Goal: Navigation & Orientation: Find specific page/section

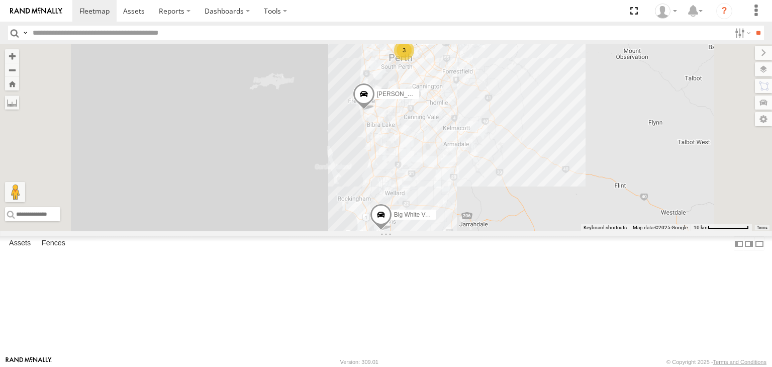
click at [0, 0] on div "Tyler V7" at bounding box center [0, 0] width 0 height 0
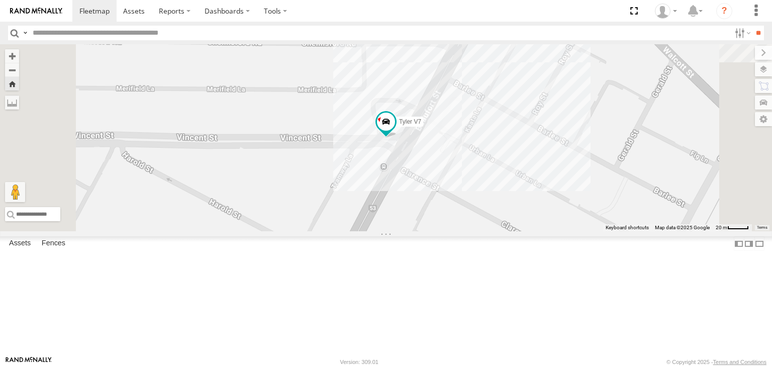
click at [0, 0] on div "[PERSON_NAME] V6" at bounding box center [0, 0] width 0 height 0
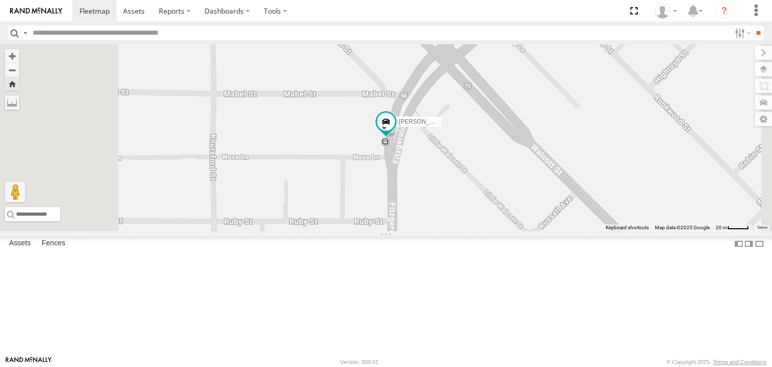
click at [0, 0] on div "Mark V8" at bounding box center [0, 0] width 0 height 0
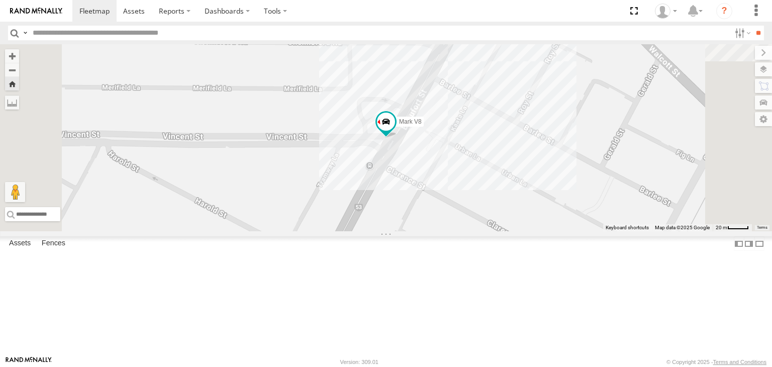
click at [0, 0] on div "[PERSON_NAME] V6" at bounding box center [0, 0] width 0 height 0
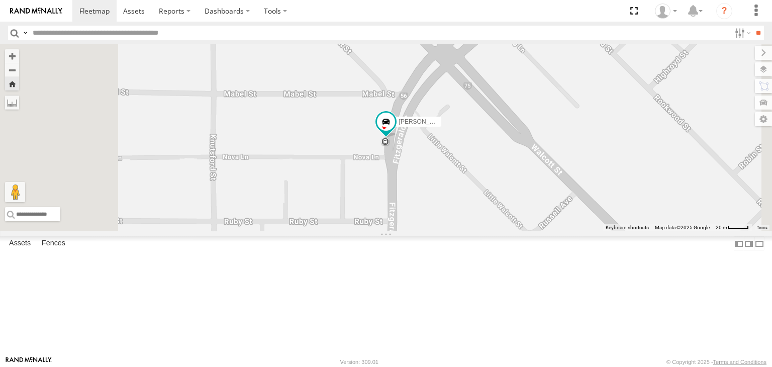
click at [0, 0] on div "[PERSON_NAME] V7 All Assets" at bounding box center [0, 0] width 0 height 0
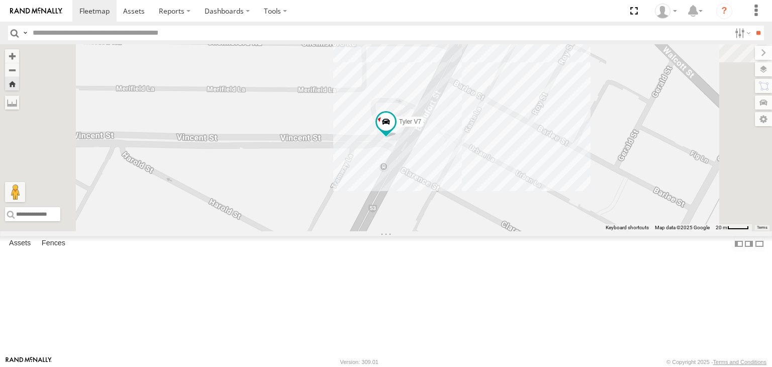
click at [0, 0] on div "Mark V8" at bounding box center [0, 0] width 0 height 0
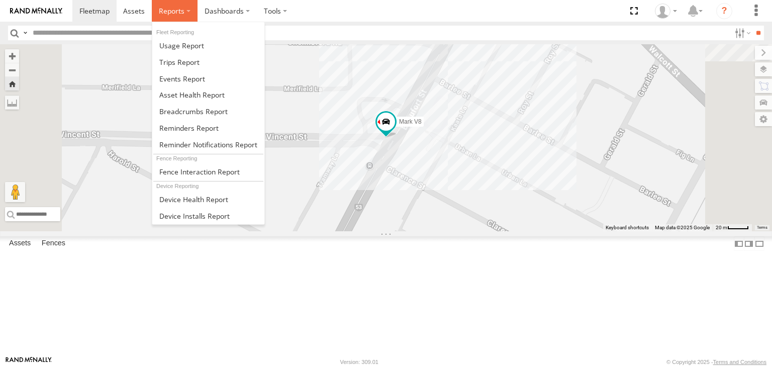
click at [189, 11] on label at bounding box center [175, 11] width 46 height 22
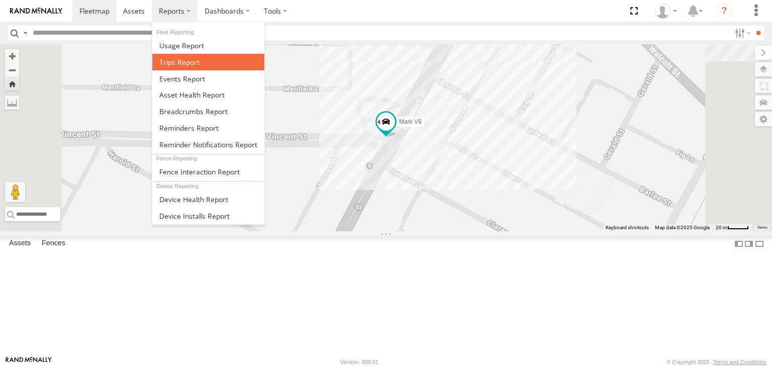
click at [186, 55] on link at bounding box center [208, 62] width 112 height 17
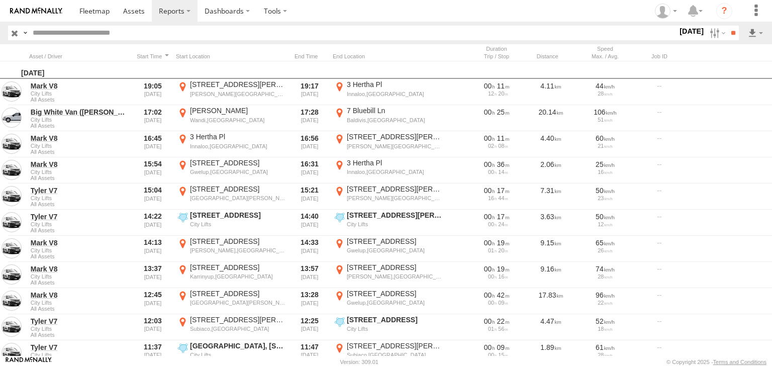
click at [0, 0] on div "S" at bounding box center [0, 0] width 0 height 0
click at [0, 0] on label at bounding box center [0, 0] width 0 height 0
click at [731, 31] on input "**" at bounding box center [733, 33] width 12 height 15
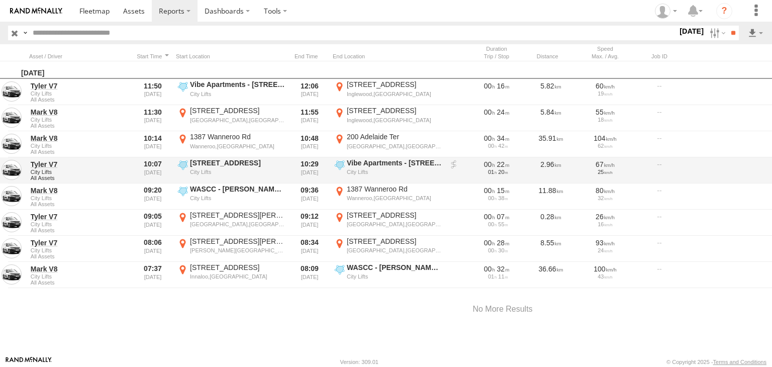
click at [444, 174] on div "Tyler V7 City Lifts All Assets 10:07 03/10/2025 226 Beaufort St City Lifts -31.…" at bounding box center [502, 170] width 1005 height 26
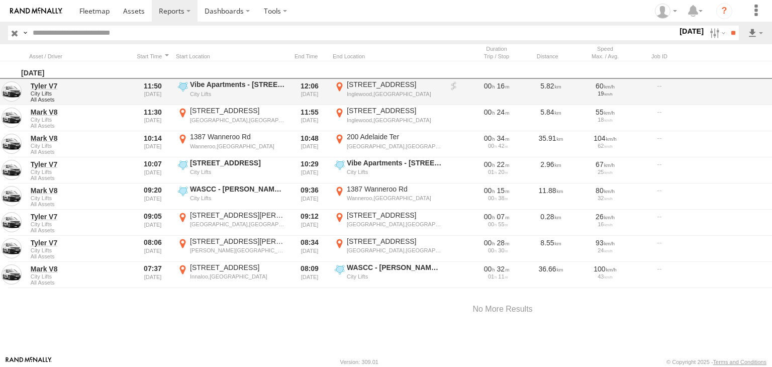
click at [273, 89] on label "Vibe Apartments - 35 Wellington St City Lifts -31.95679 115.87474" at bounding box center [231, 92] width 111 height 24
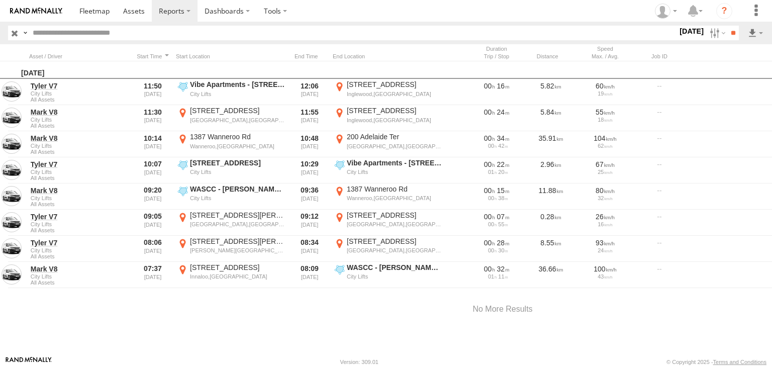
click at [0, 0] on button "Satellite" at bounding box center [0, 0] width 0 height 0
click at [0, 0] on label "×" at bounding box center [0, 0] width 0 height 0
click at [93, 5] on link at bounding box center [94, 11] width 44 height 22
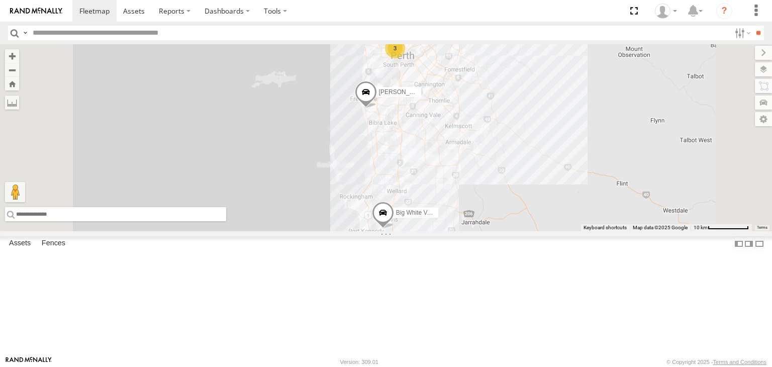
click at [226, 221] on input "text" at bounding box center [115, 214] width 221 height 14
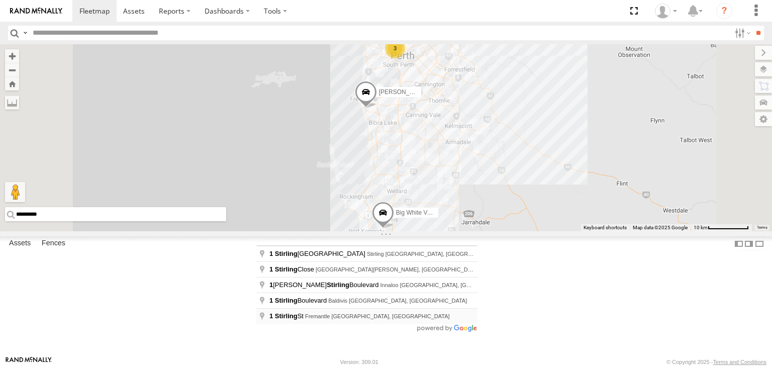
type input "**********"
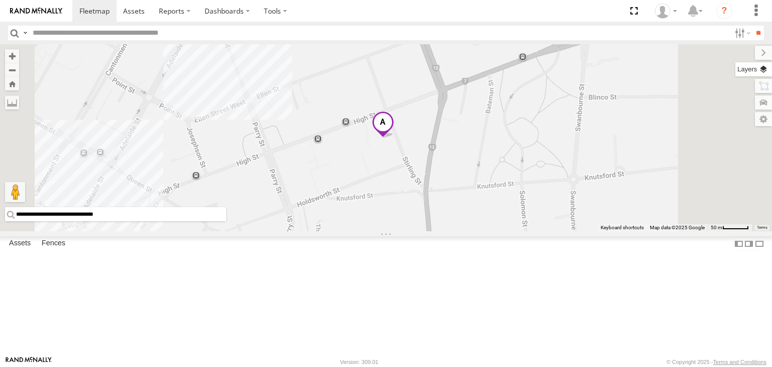
click at [771, 63] on label at bounding box center [753, 69] width 37 height 14
click at [0, 0] on span "Basemaps" at bounding box center [0, 0] width 0 height 0
click at [0, 0] on span "Satellite + Roadmap" at bounding box center [0, 0] width 0 height 0
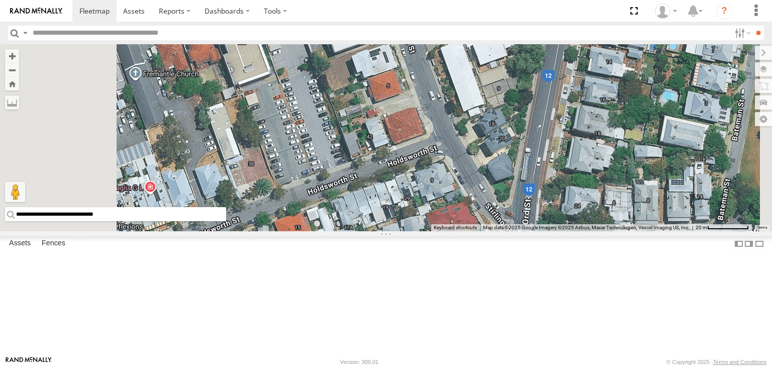
drag, startPoint x: 271, startPoint y: 310, endPoint x: 441, endPoint y: 185, distance: 210.6
click at [491, 142] on div "**********" at bounding box center [386, 137] width 772 height 187
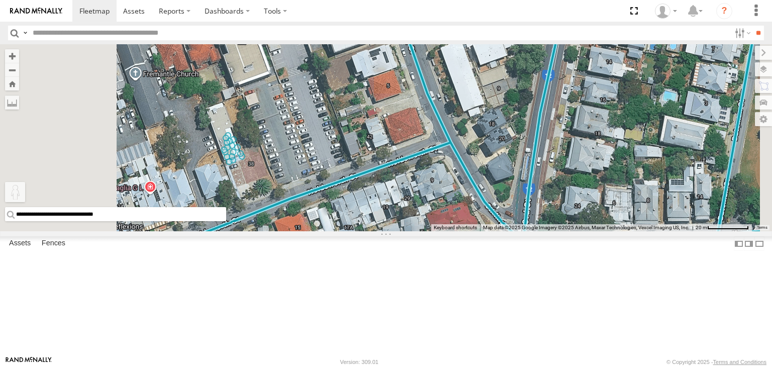
drag, startPoint x: 262, startPoint y: 318, endPoint x: 525, endPoint y: 87, distance: 349.6
click at [525, 87] on div "**********" at bounding box center [386, 137] width 772 height 187
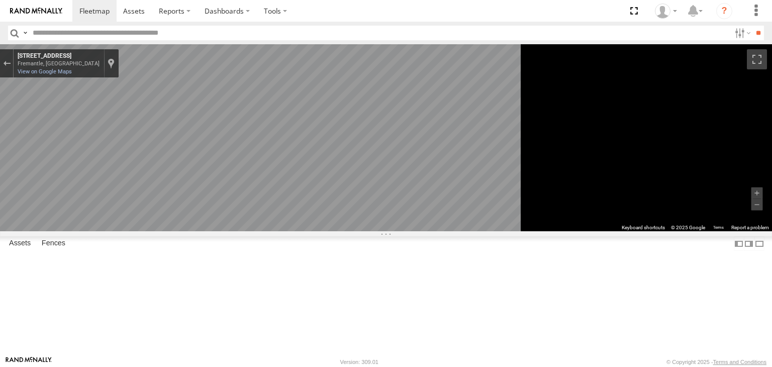
click at [234, 173] on main "**********" at bounding box center [386, 199] width 772 height 311
